Goal: Information Seeking & Learning: Learn about a topic

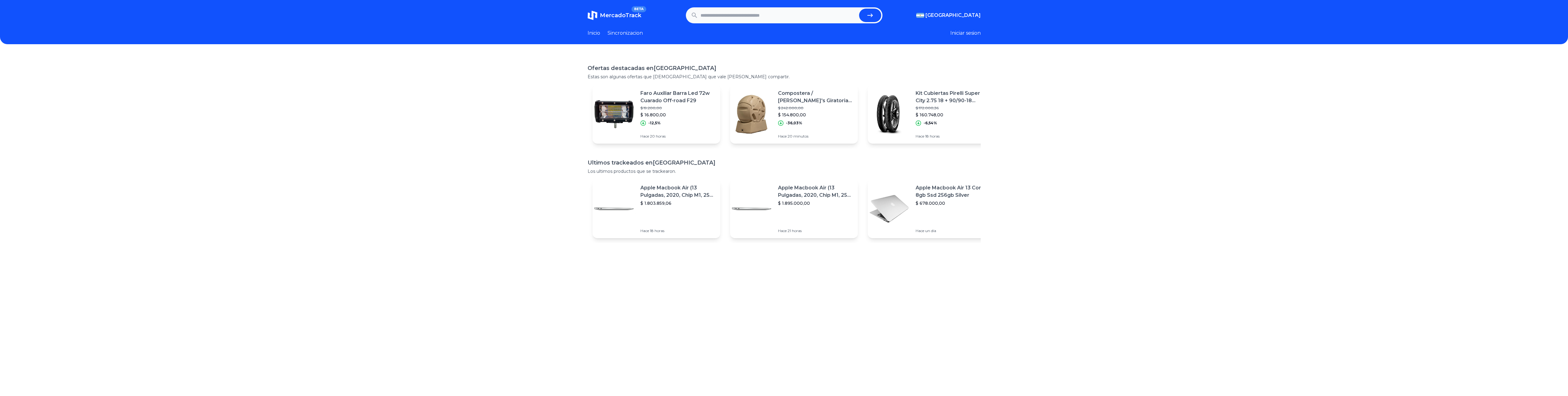
click at [884, 106] on img at bounding box center [889, 114] width 43 height 43
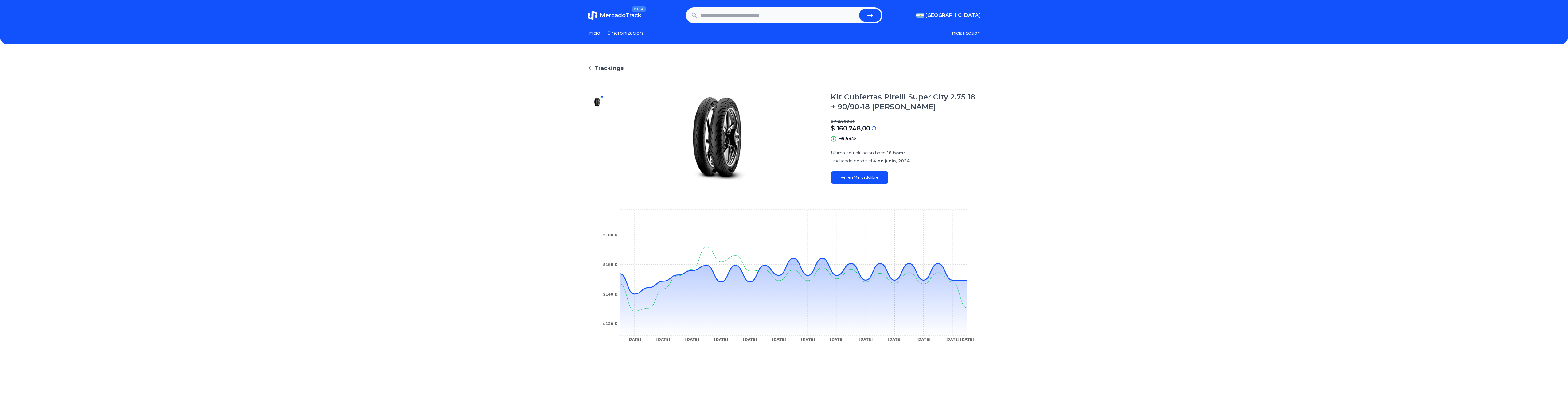
scroll to position [92, 0]
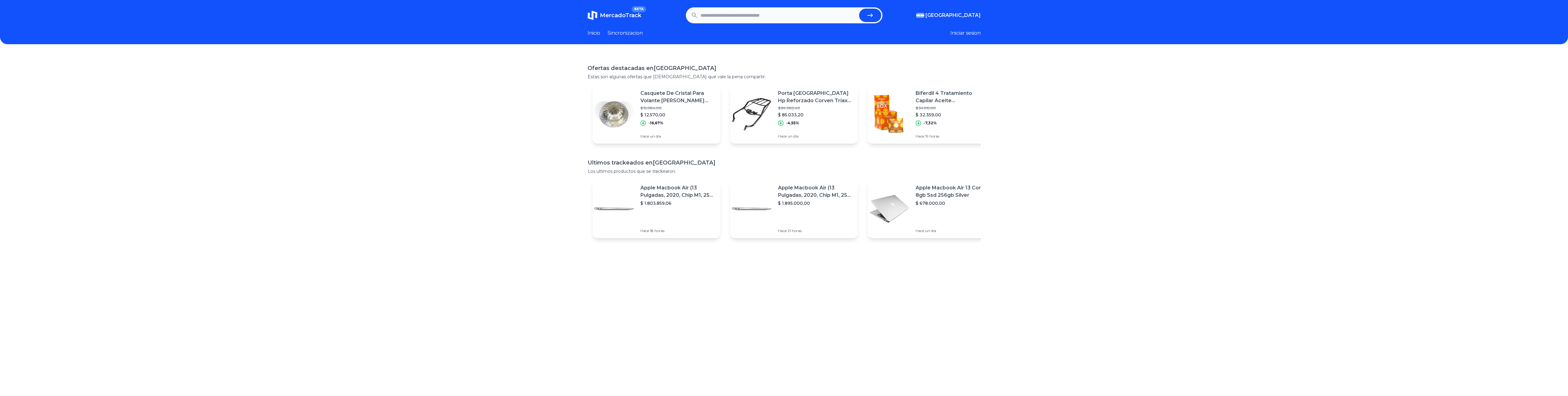
click at [810, 12] on input "text" at bounding box center [779, 15] width 156 height 13
click at [958, 15] on span "[GEOGRAPHIC_DATA]" at bounding box center [953, 15] width 55 height 7
click at [948, 48] on div "[GEOGRAPHIC_DATA]" at bounding box center [946, 50] width 69 height 11
click at [943, 51] on span "[GEOGRAPHIC_DATA]" at bounding box center [951, 50] width 50 height 6
click at [881, 199] on img at bounding box center [889, 209] width 43 height 43
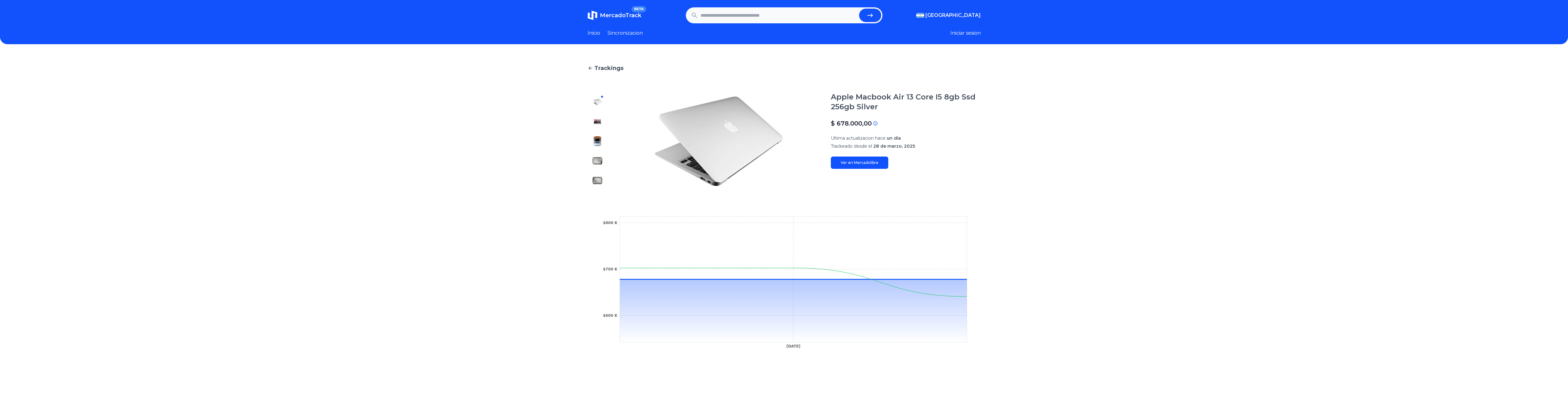
click at [631, 16] on span "MercadoTrack" at bounding box center [620, 15] width 41 height 7
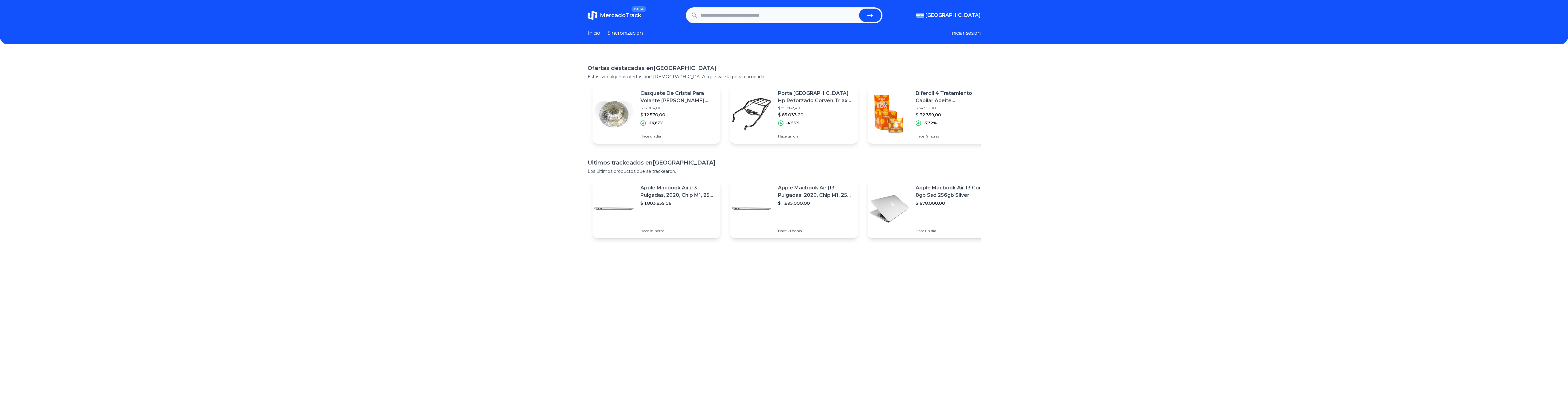
click at [798, 98] on p "Porta [GEOGRAPHIC_DATA] Hp Reforzado Corven Triax 150 200 250 R3" at bounding box center [815, 97] width 75 height 15
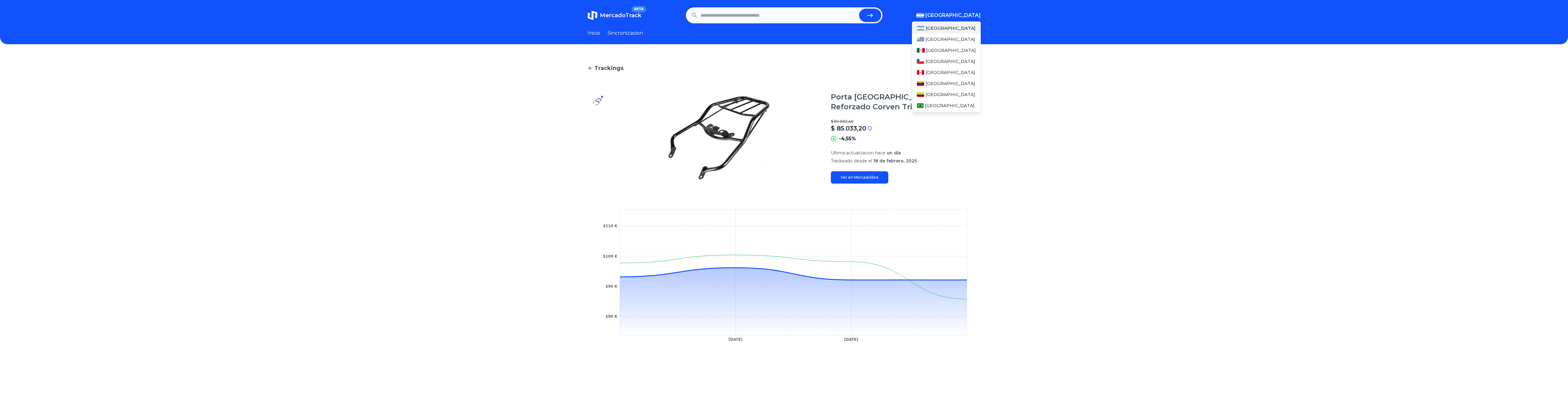
click at [971, 13] on span "[GEOGRAPHIC_DATA]" at bounding box center [953, 15] width 55 height 7
click at [930, 48] on span "[GEOGRAPHIC_DATA]" at bounding box center [951, 50] width 50 height 6
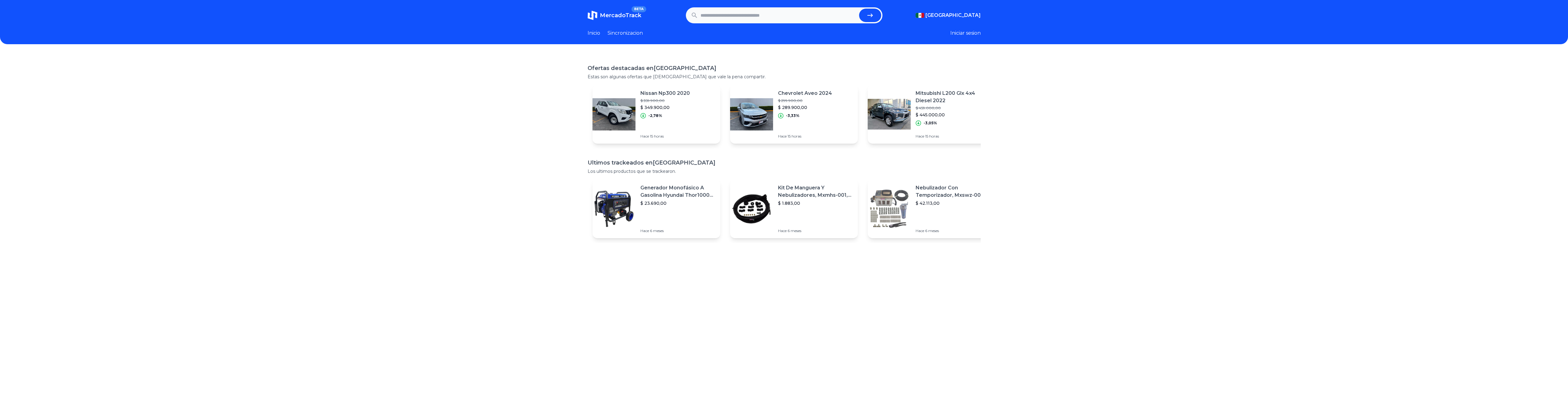
click at [605, 202] on img at bounding box center [614, 209] width 43 height 43
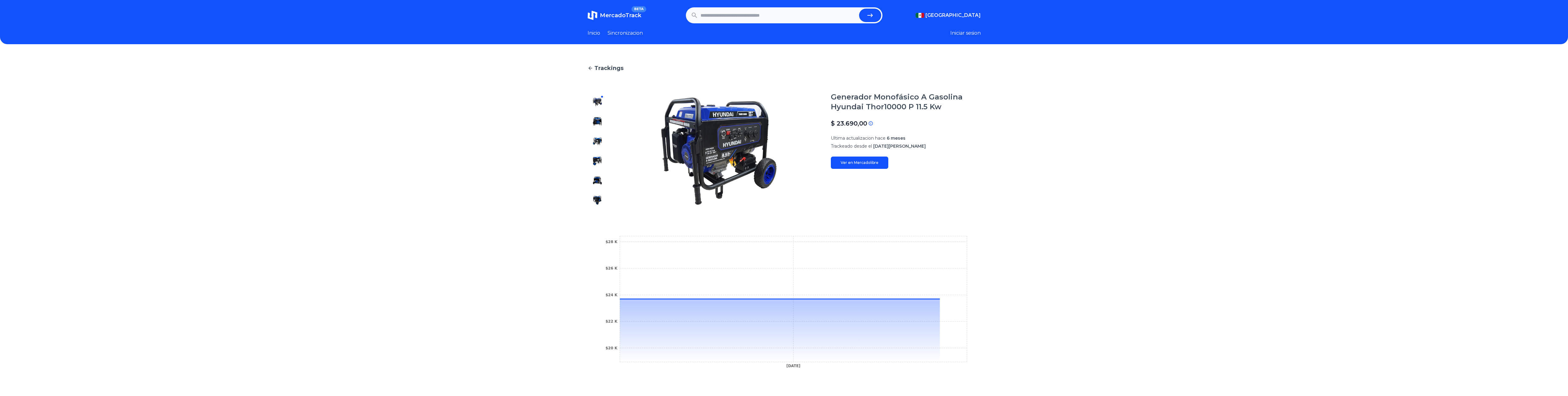
click at [748, 17] on input "text" at bounding box center [779, 15] width 156 height 13
type input "*******"
click at [859, 9] on button "submit" at bounding box center [870, 15] width 22 height 13
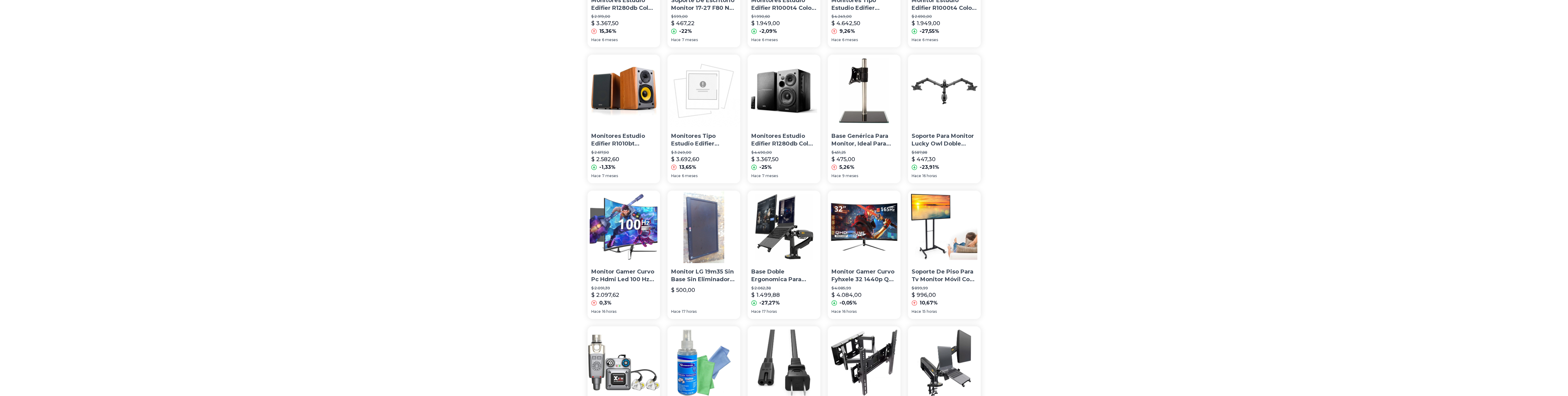
scroll to position [299, 0]
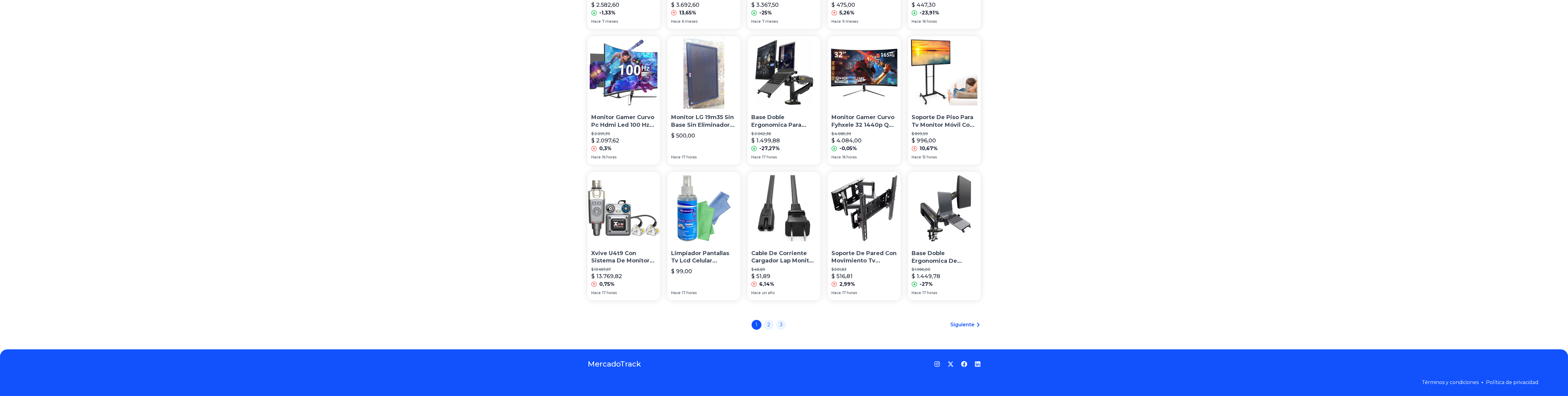
click at [786, 328] on div "1 2 3" at bounding box center [769, 325] width 35 height 10
click at [772, 323] on link "2" at bounding box center [769, 324] width 10 height 10
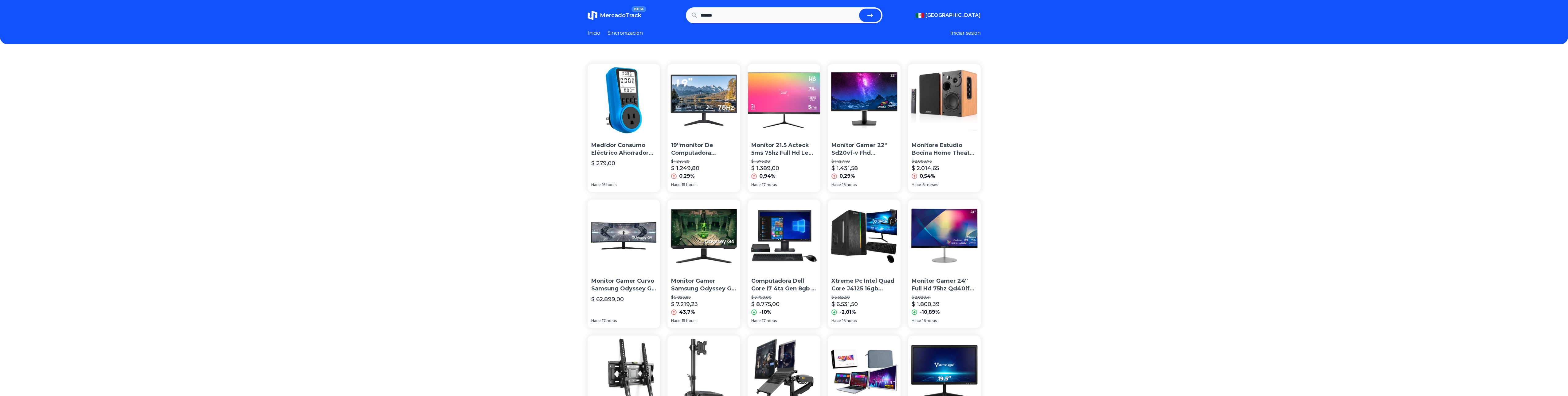
click at [707, 83] on img at bounding box center [704, 100] width 73 height 73
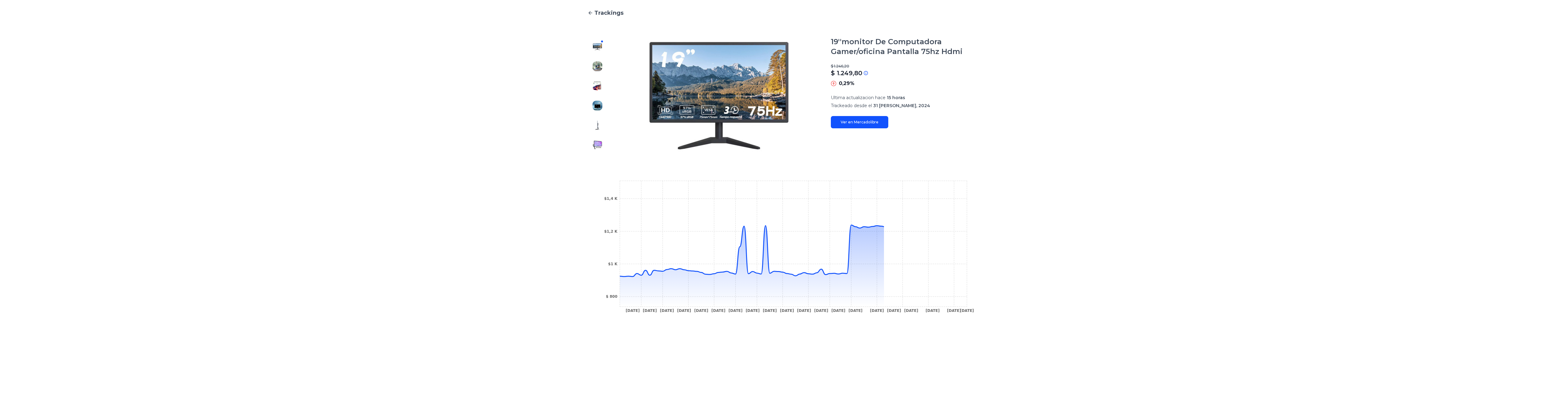
scroll to position [92, 0]
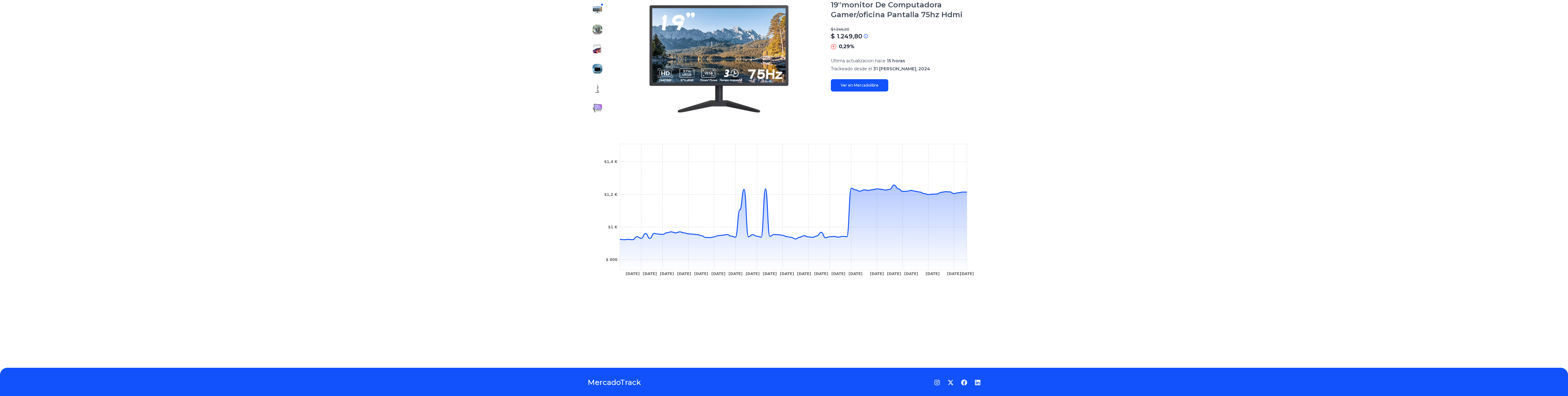
type input "*******"
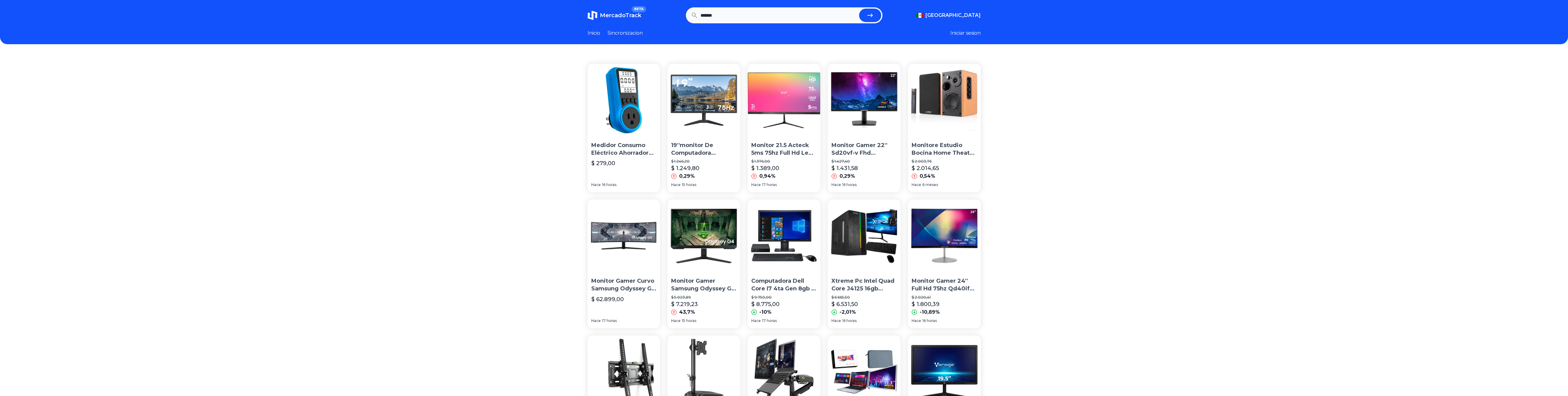
scroll to position [299, 0]
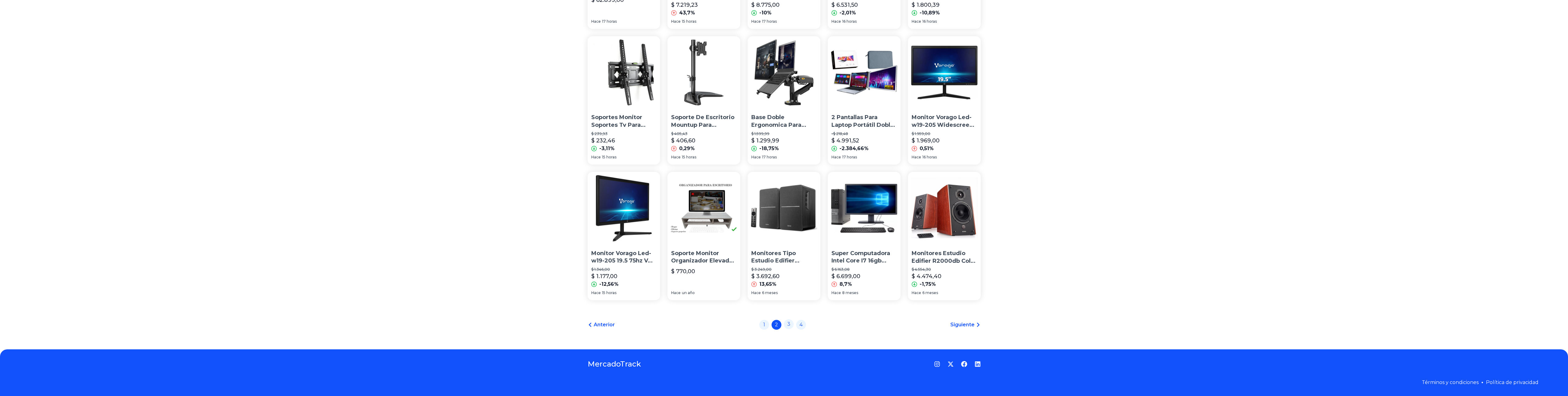
click at [787, 326] on link "3" at bounding box center [789, 324] width 10 height 10
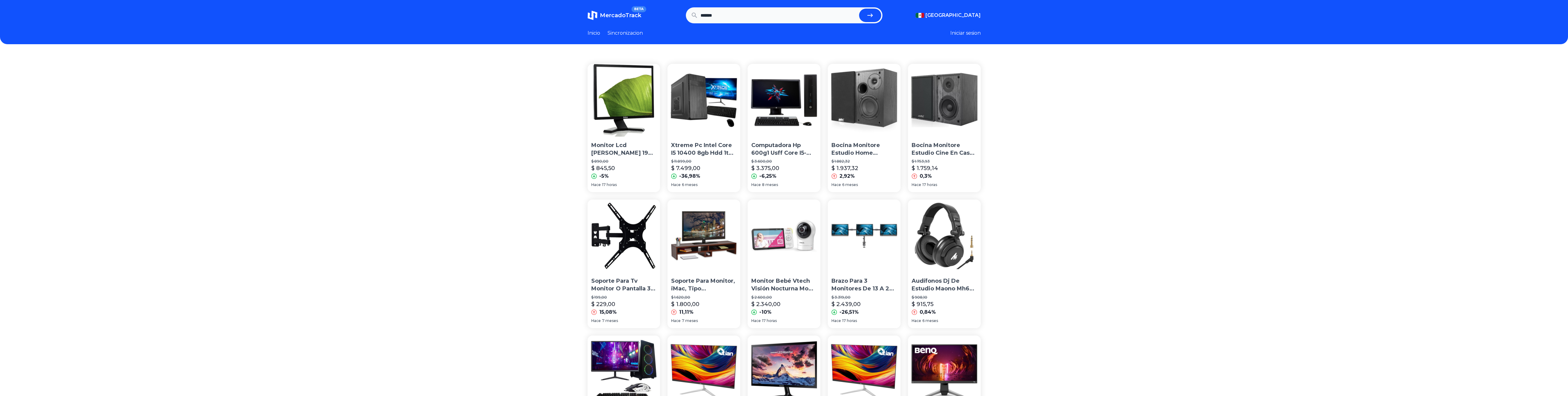
scroll to position [276, 0]
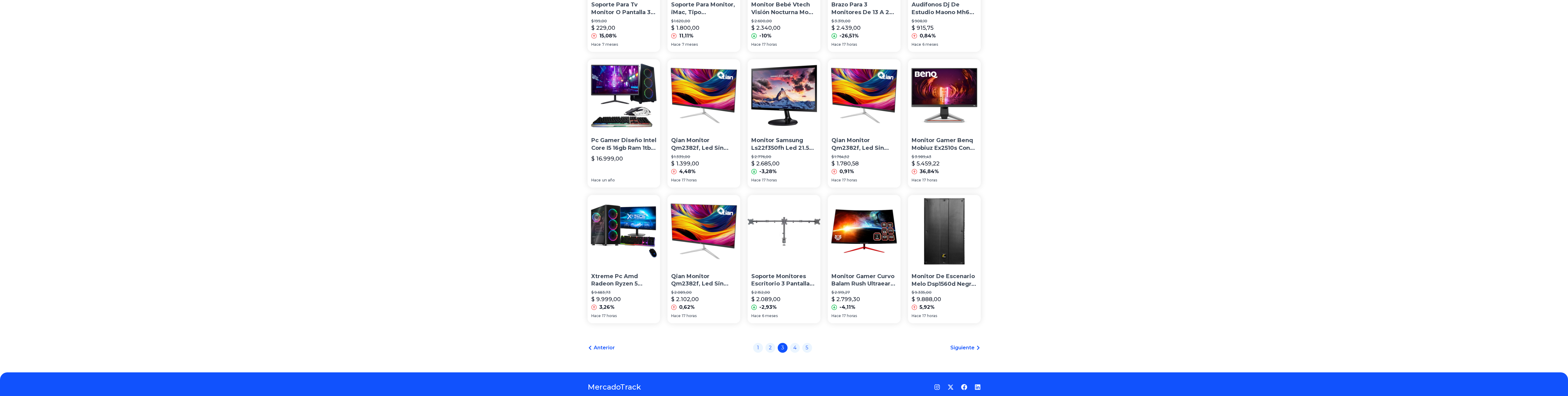
click at [737, 86] on img at bounding box center [704, 96] width 73 height 73
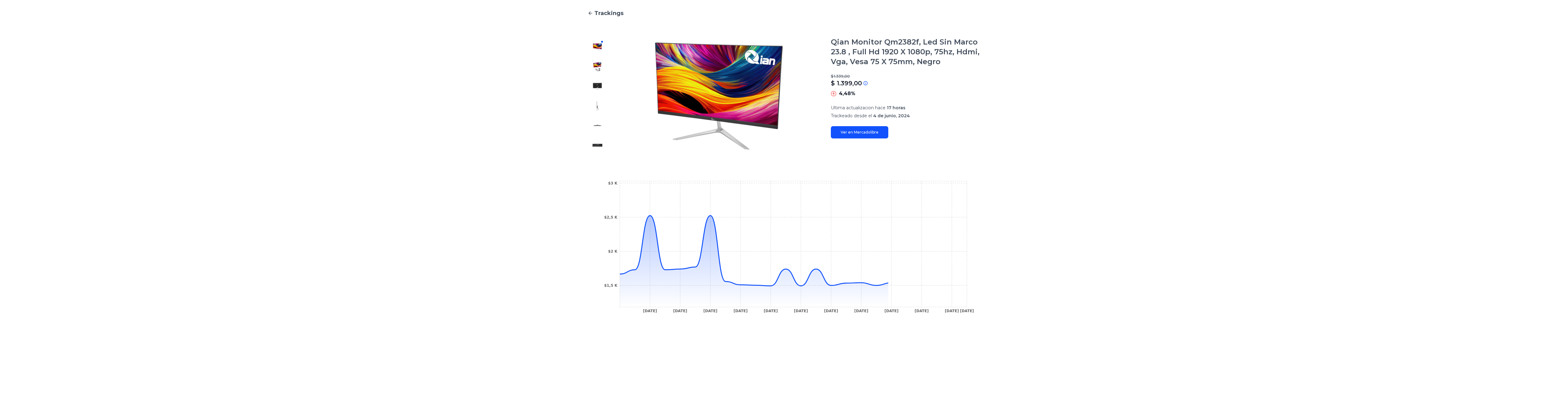
scroll to position [92, 0]
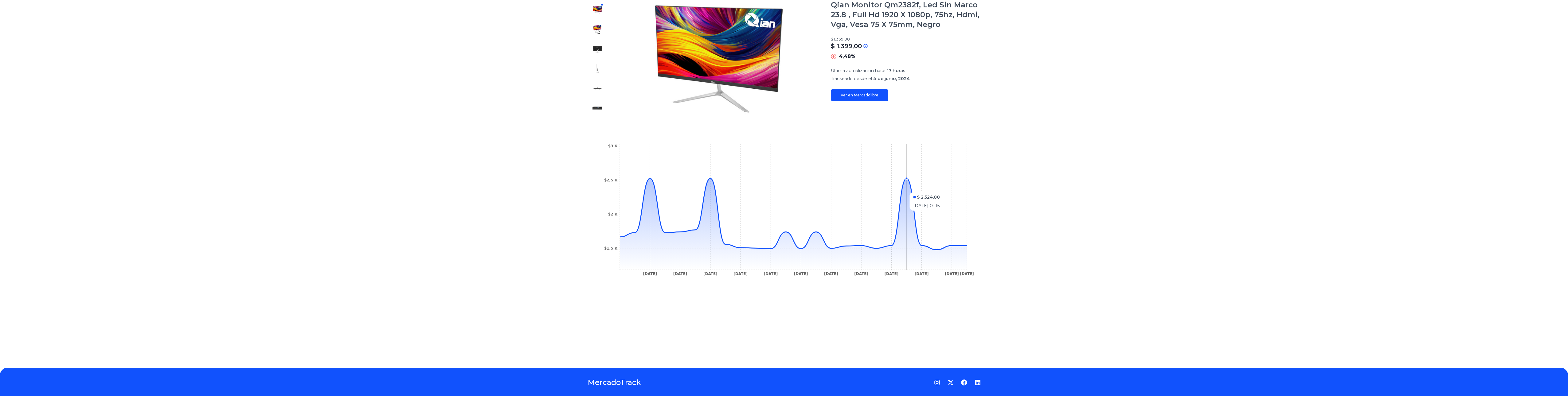
click at [911, 189] on icon at bounding box center [793, 224] width 347 height 91
click at [814, 204] on icon "14 Jun 24 18 Jun 24 5 Jul 24 11 Dec 24 24 Dec 24 27 Dec 24 2 Jan 25 13 Jan 25 1…" at bounding box center [784, 211] width 369 height 138
drag, startPoint x: 839, startPoint y: 207, endPoint x: 853, endPoint y: 206, distance: 14.0
click at [853, 206] on icon "14 Jun 24 18 Jun 24 5 Jul 24 11 Dec 24 24 Dec 24 27 Dec 24 2 Jan 25 13 Jan 25 1…" at bounding box center [784, 211] width 369 height 138
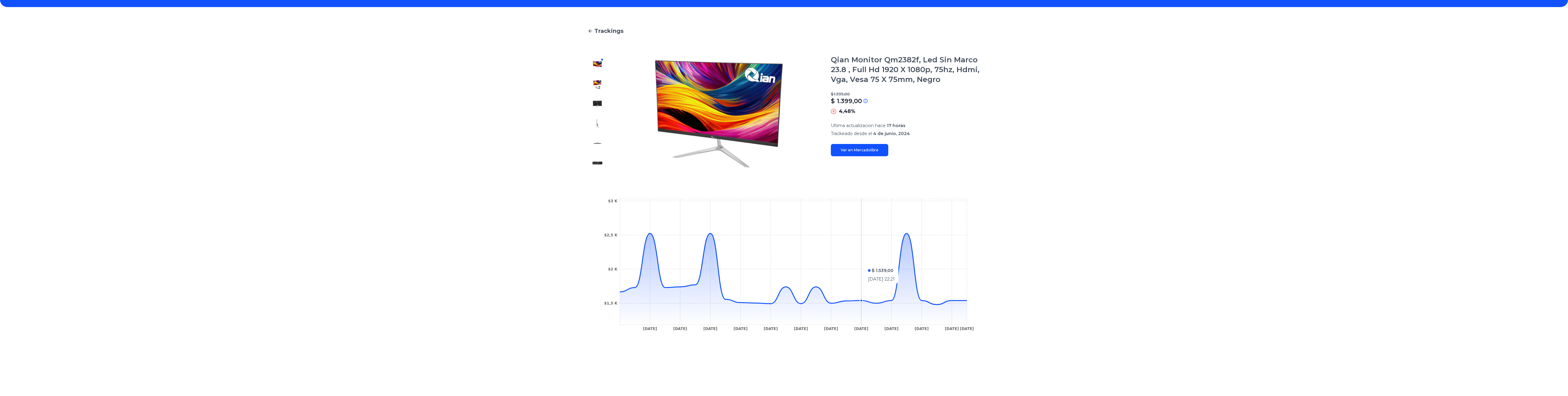
scroll to position [0, 0]
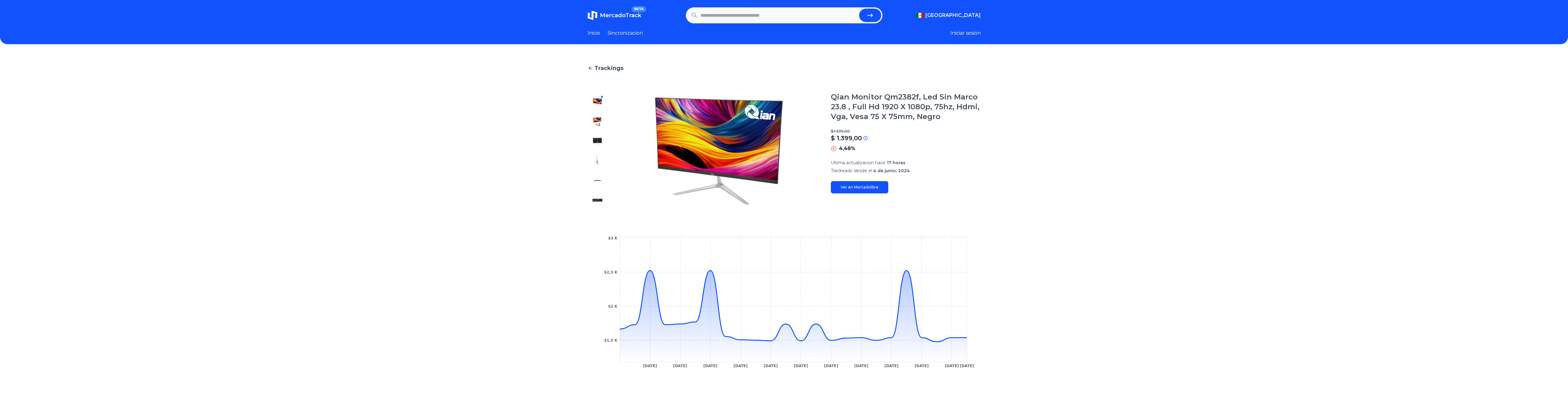
type input "*******"
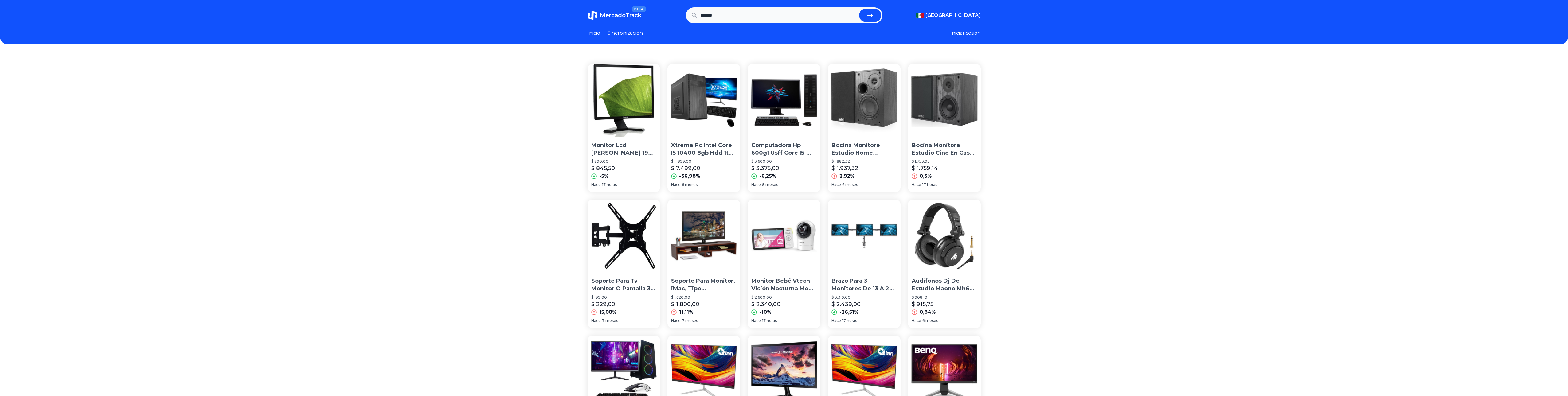
scroll to position [276, 0]
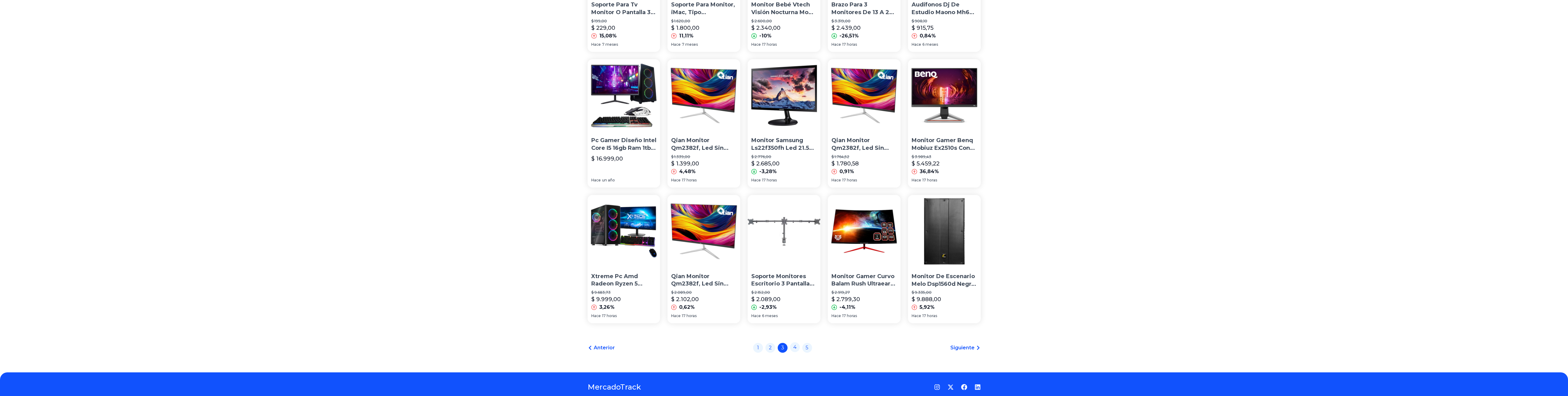
click at [794, 346] on link "4" at bounding box center [795, 347] width 10 height 10
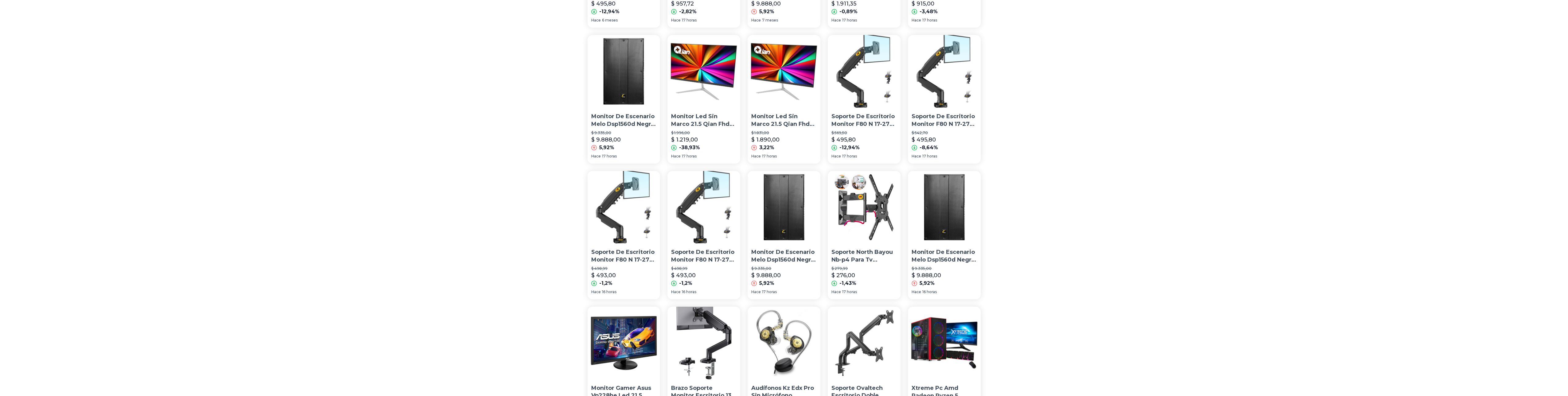
scroll to position [299, 0]
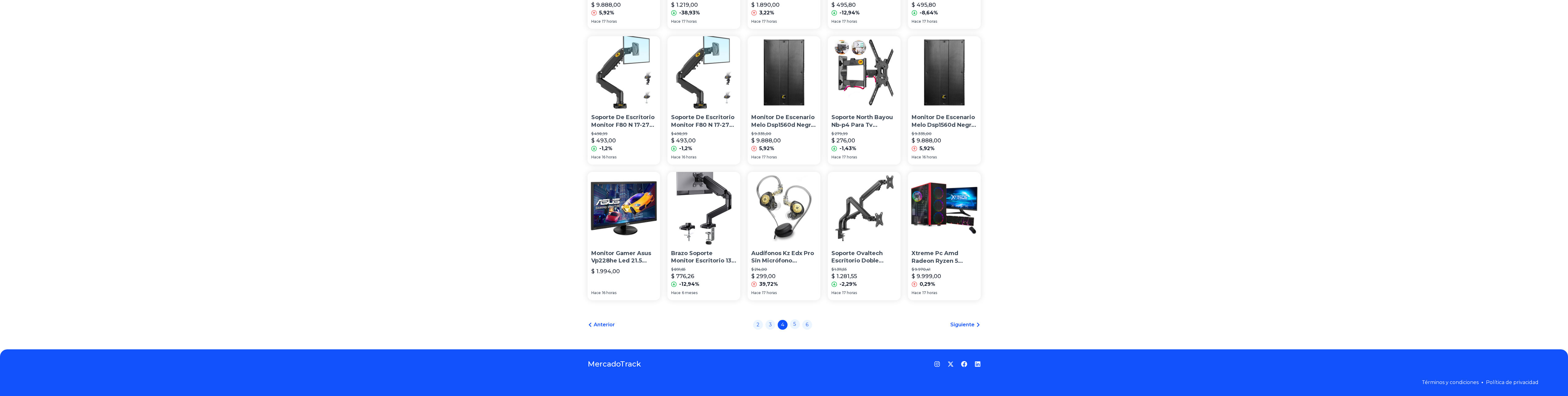
click at [794, 325] on link "5" at bounding box center [795, 324] width 10 height 10
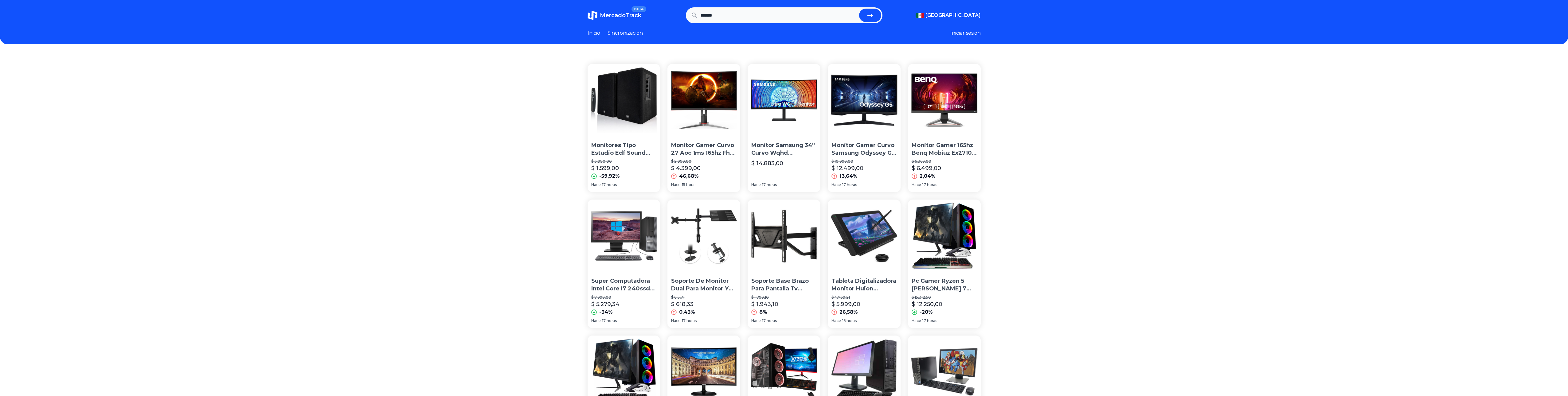
click at [760, 108] on img at bounding box center [784, 100] width 73 height 73
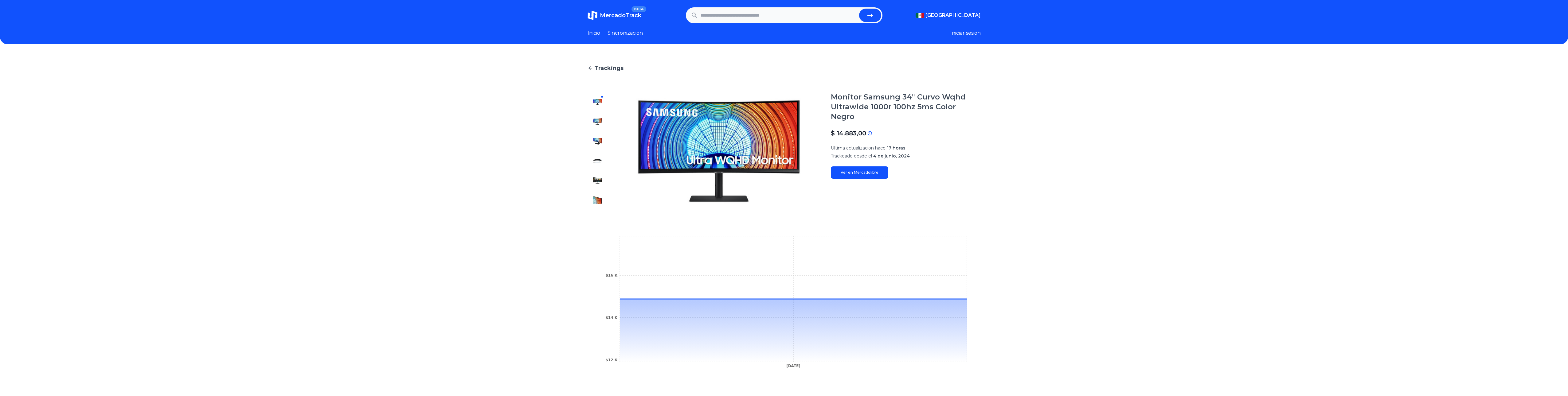
drag, startPoint x: 1032, startPoint y: 173, endPoint x: 1017, endPoint y: 173, distance: 15.0
type input "*******"
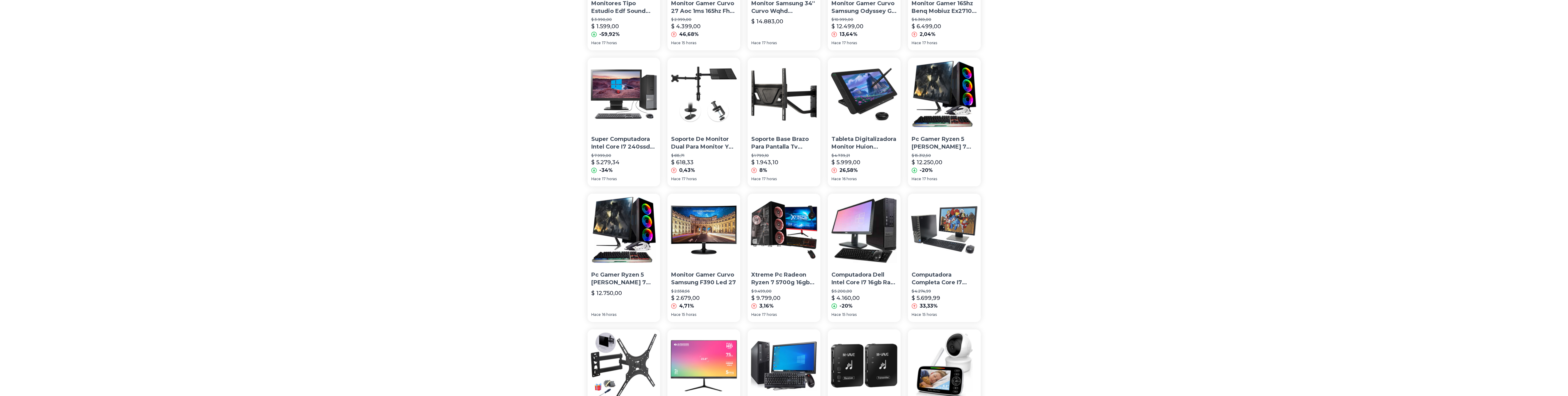
scroll to position [299, 0]
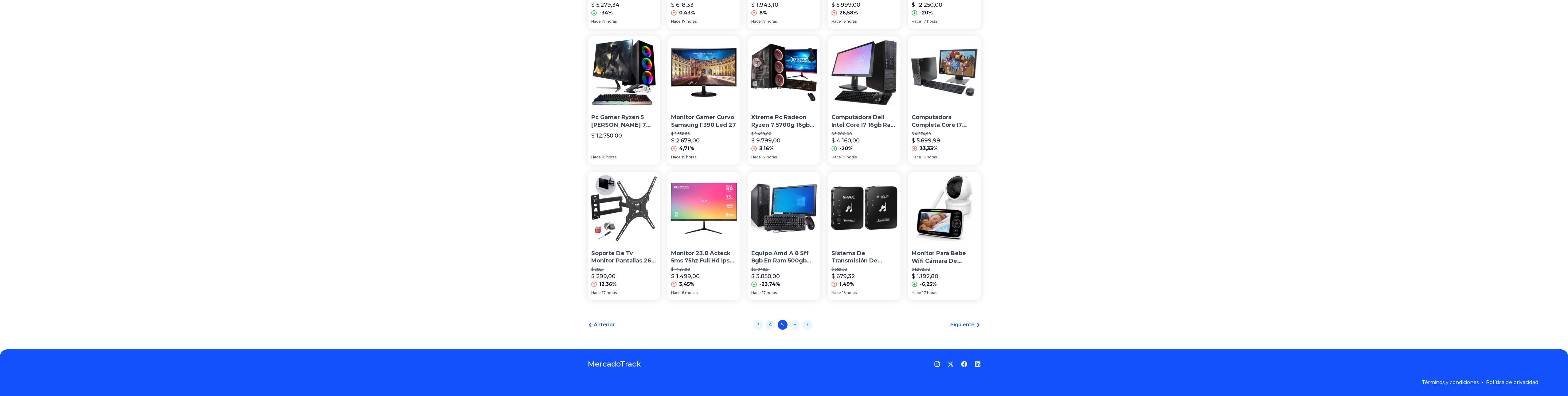
click at [727, 71] on img at bounding box center [704, 73] width 73 height 73
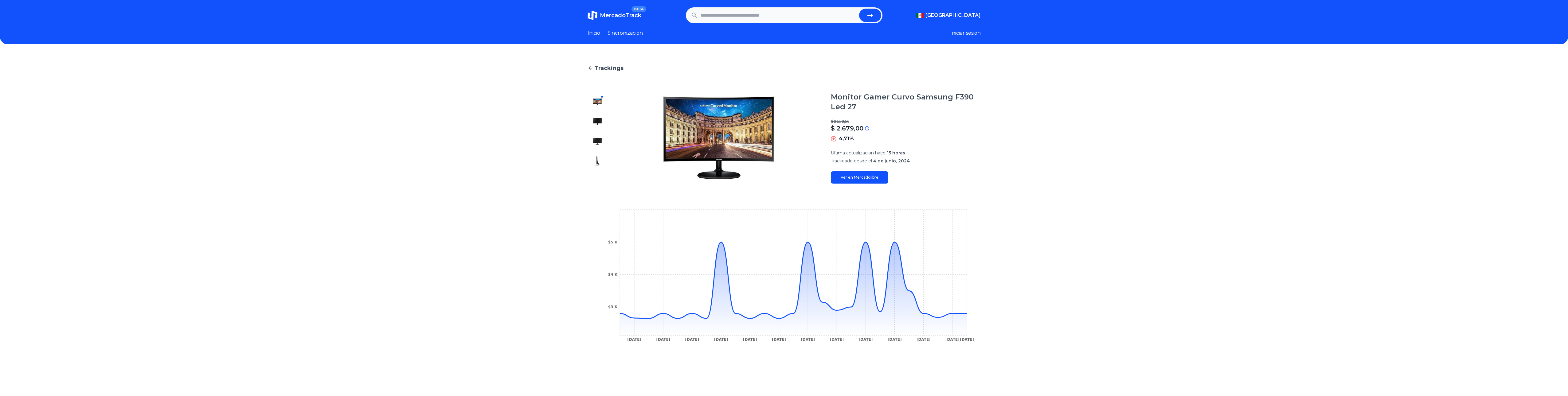
type input "*******"
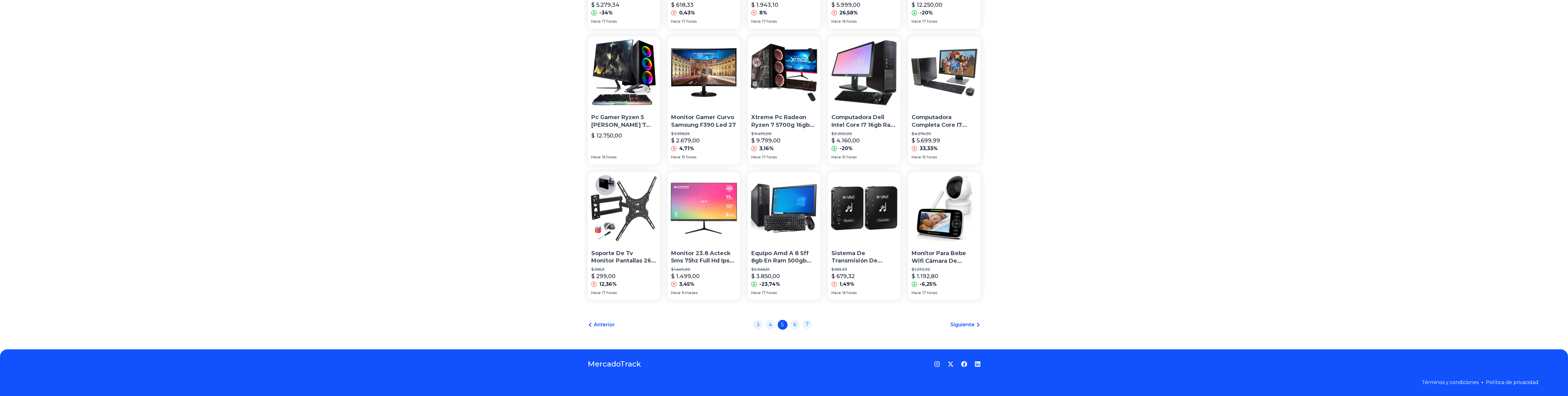
click at [812, 321] on link "7" at bounding box center [807, 324] width 10 height 10
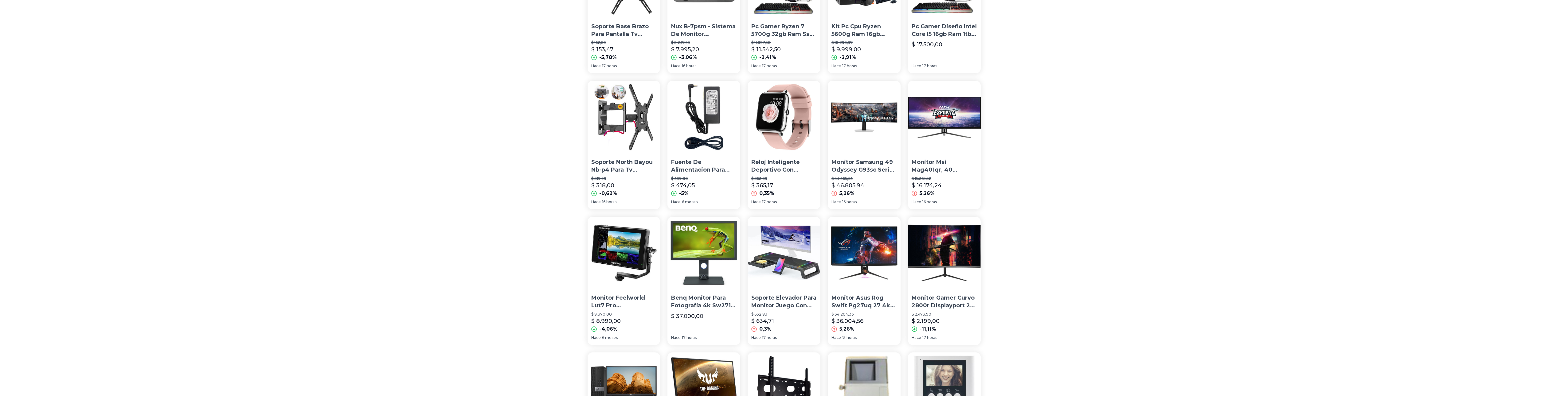
scroll to position [276, 0]
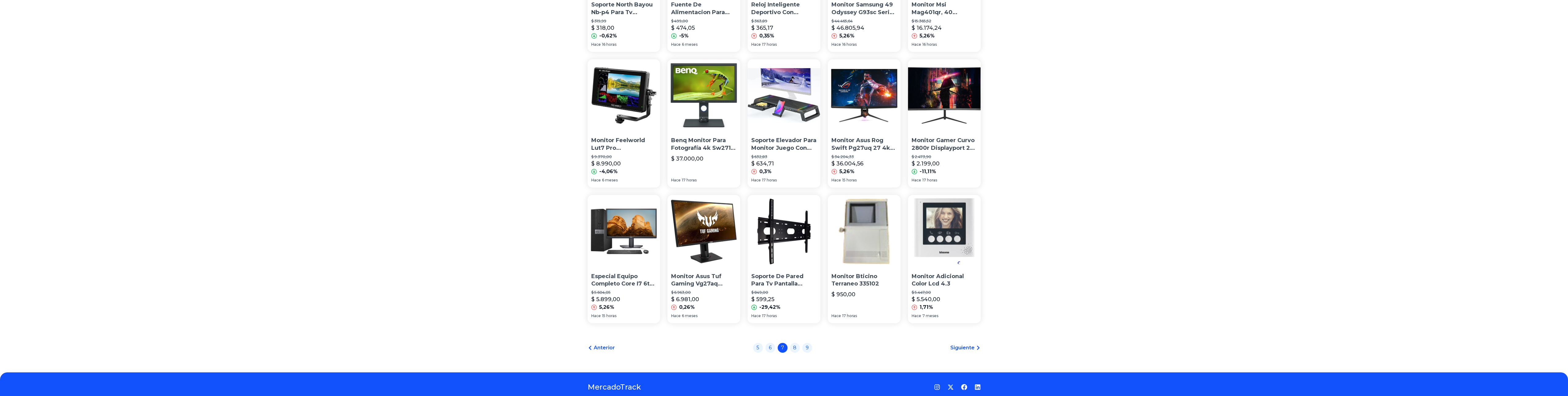
click at [708, 246] on img at bounding box center [704, 231] width 73 height 73
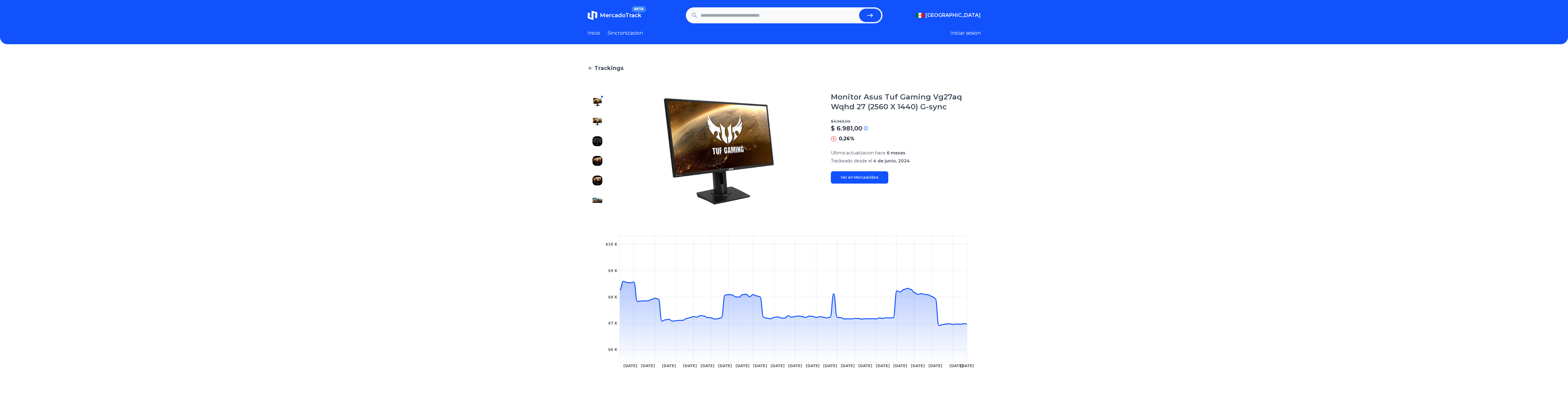
drag, startPoint x: 914, startPoint y: 234, endPoint x: 911, endPoint y: 217, distance: 17.3
type input "*******"
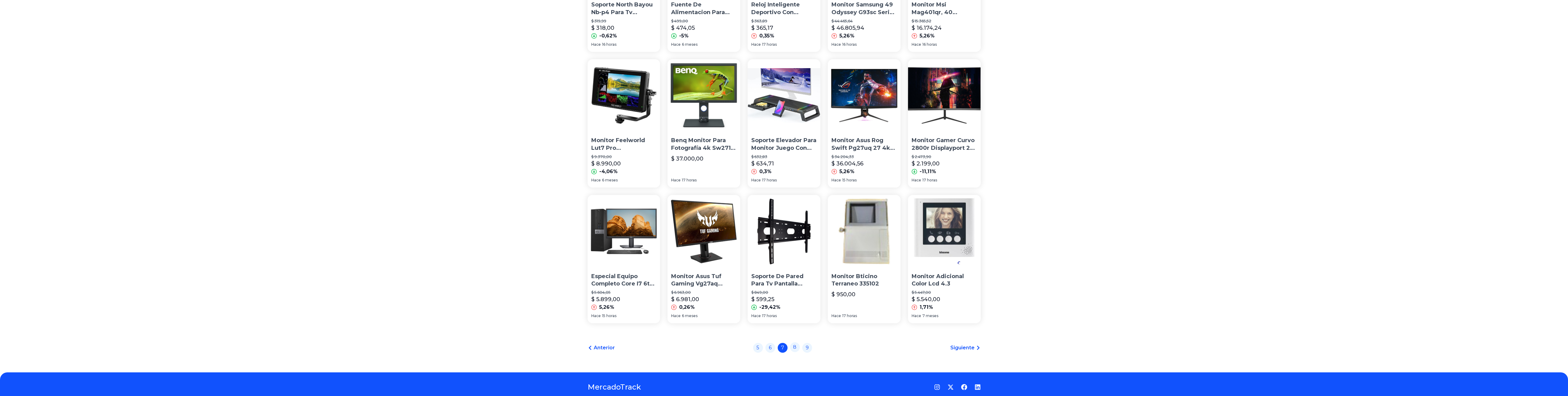
click at [794, 348] on div "5 6 7 8 9" at bounding box center [782, 348] width 59 height 10
click at [794, 348] on link "8" at bounding box center [795, 347] width 10 height 10
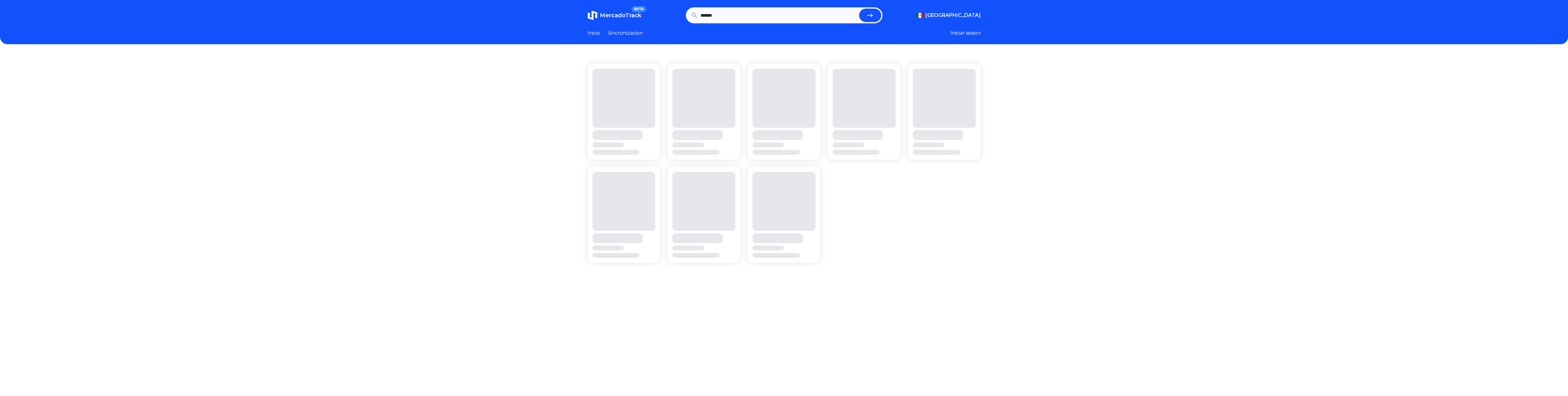
click at [485, 1] on header "MercadoTrack BETA Mexico Argentina Uruguay Mexico Chile Peru Venezuela Colombia…" at bounding box center [784, 22] width 1568 height 44
